Goal: Information Seeking & Learning: Learn about a topic

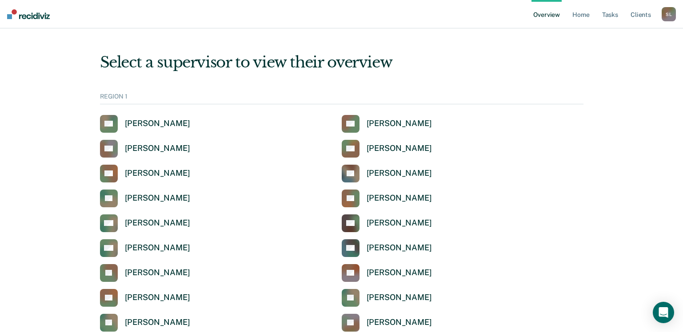
click at [674, 14] on div "S L" at bounding box center [668, 14] width 14 height 14
click at [667, 14] on div "S L" at bounding box center [668, 14] width 14 height 14
click at [623, 36] on link "Profile" at bounding box center [633, 36] width 72 height 8
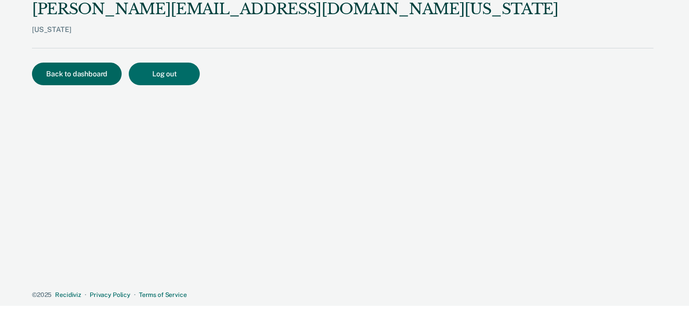
click at [68, 68] on button "Back to dashboard" at bounding box center [77, 74] width 90 height 23
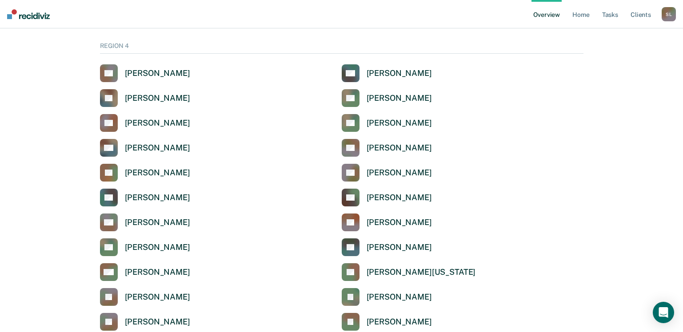
scroll to position [2005, 0]
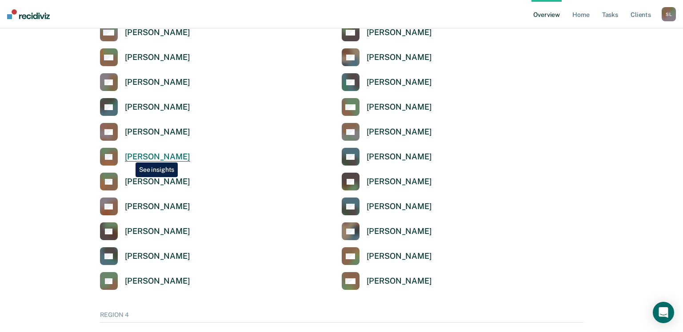
click at [129, 156] on div "[PERSON_NAME]" at bounding box center [157, 157] width 65 height 10
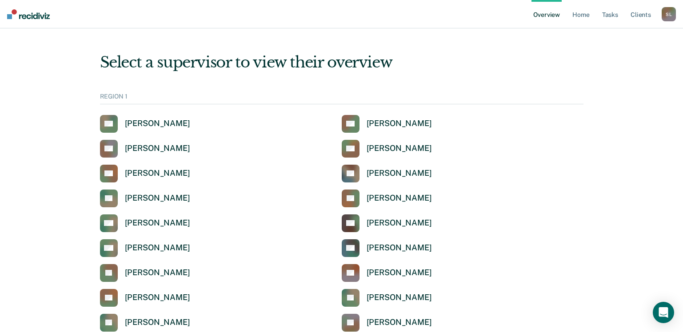
scroll to position [2005, 0]
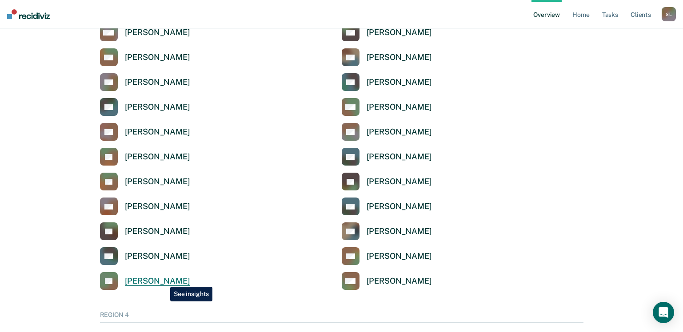
click at [163, 280] on div "[PERSON_NAME]" at bounding box center [157, 281] width 65 height 10
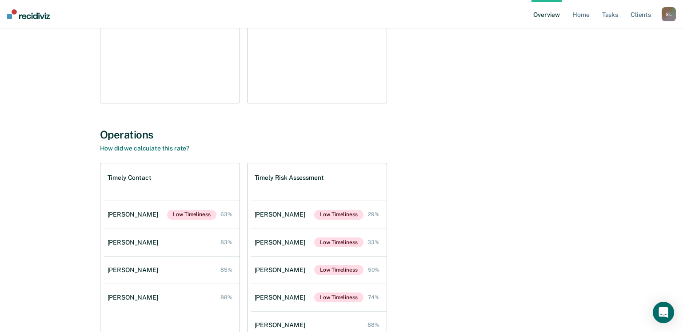
scroll to position [220, 0]
